Goal: Check status

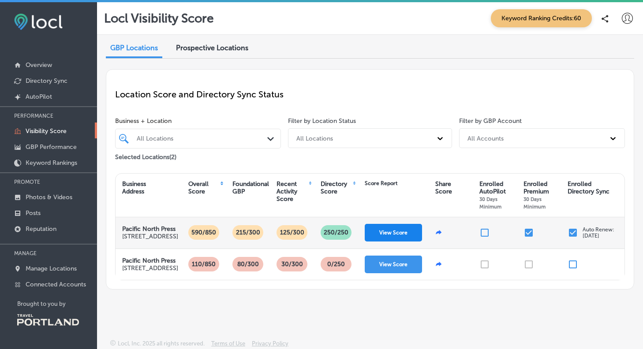
click at [392, 240] on button "View Score" at bounding box center [393, 233] width 57 height 18
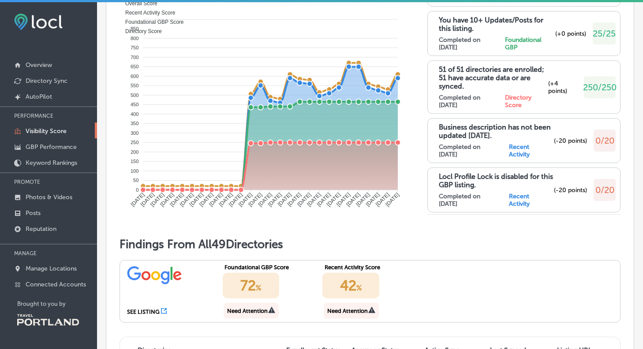
scroll to position [529, 0]
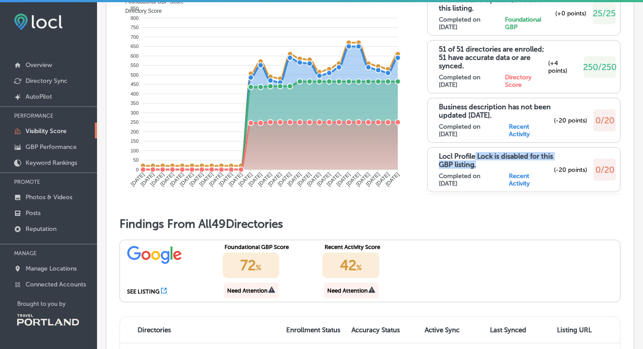
drag, startPoint x: 471, startPoint y: 190, endPoint x: 507, endPoint y: 197, distance: 36.9
click at [507, 169] on p "Locl Profile Lock is disabled for this GBP listing." at bounding box center [496, 160] width 115 height 17
click at [505, 187] on div "Locl Profile Lock is disabled for this GBP listing. Completed on [DATE] Recent …" at bounding box center [496, 169] width 115 height 35
click at [595, 175] on span "0/20" at bounding box center [604, 169] width 19 height 11
click at [459, 169] on p "Locl Profile Lock is disabled for this GBP listing." at bounding box center [496, 160] width 115 height 17
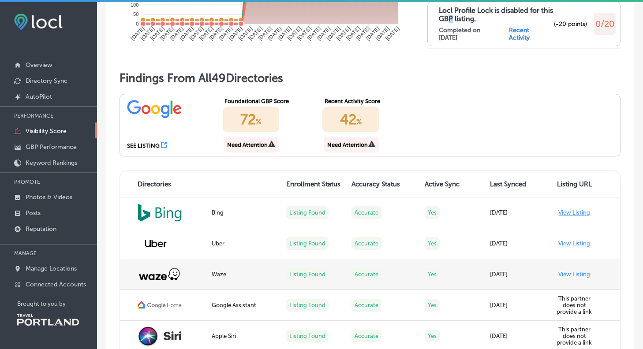
scroll to position [705, 0]
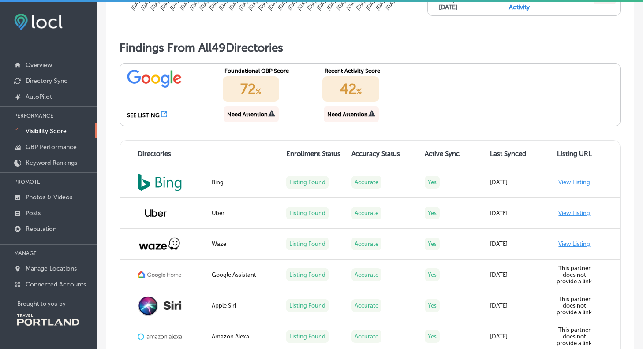
click at [446, 125] on div "SEE LISTING Foundational GBP Score 72 % Need Attention Recent Activity Score 42…" at bounding box center [369, 94] width 501 height 63
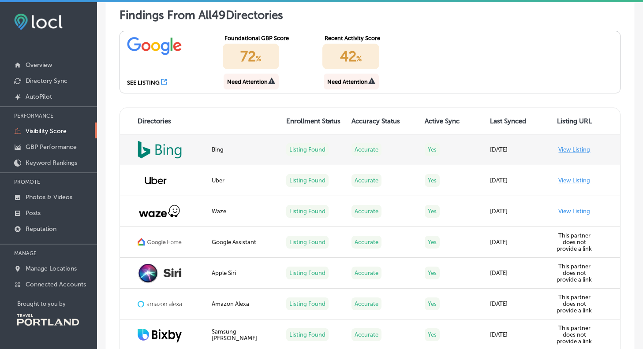
scroll to position [793, 0]
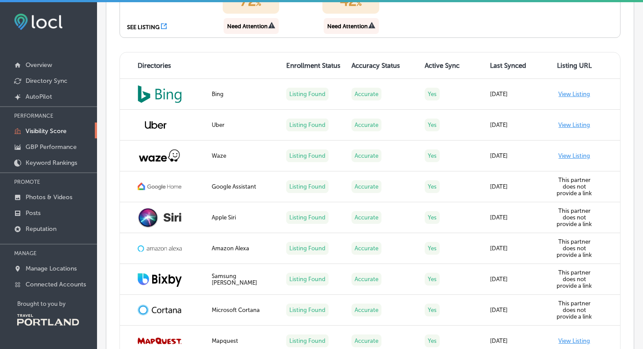
click at [264, 30] on div "Need Attention" at bounding box center [247, 26] width 41 height 7
click at [272, 29] on icon at bounding box center [271, 25] width 7 height 7
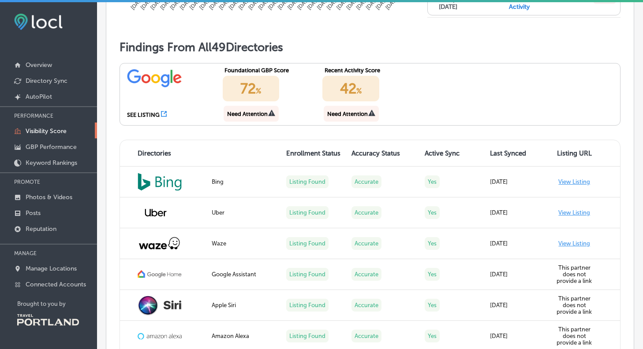
scroll to position [705, 0]
